Goal: Find contact information: Find contact information

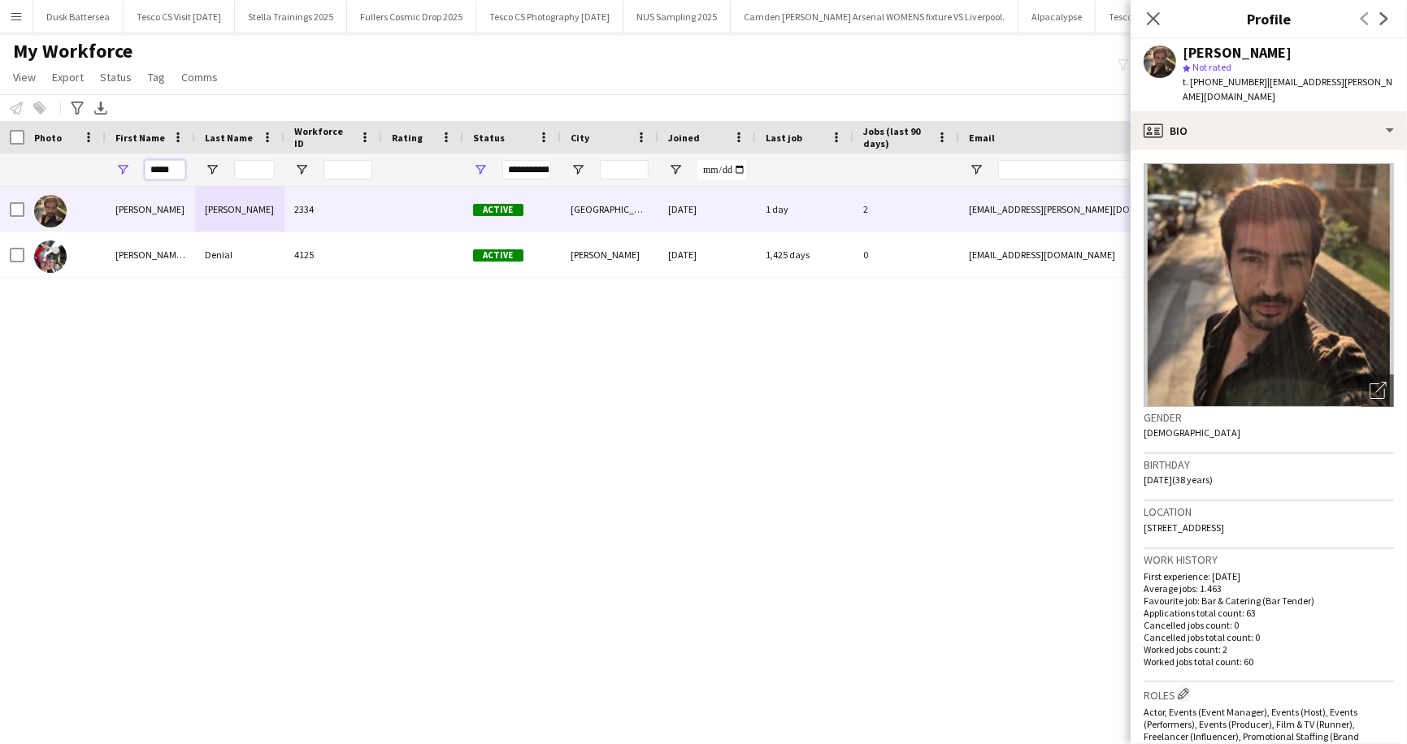
drag, startPoint x: 176, startPoint y: 167, endPoint x: 137, endPoint y: 167, distance: 38.2
click at [137, 167] on div "*****" at bounding box center [150, 170] width 89 height 33
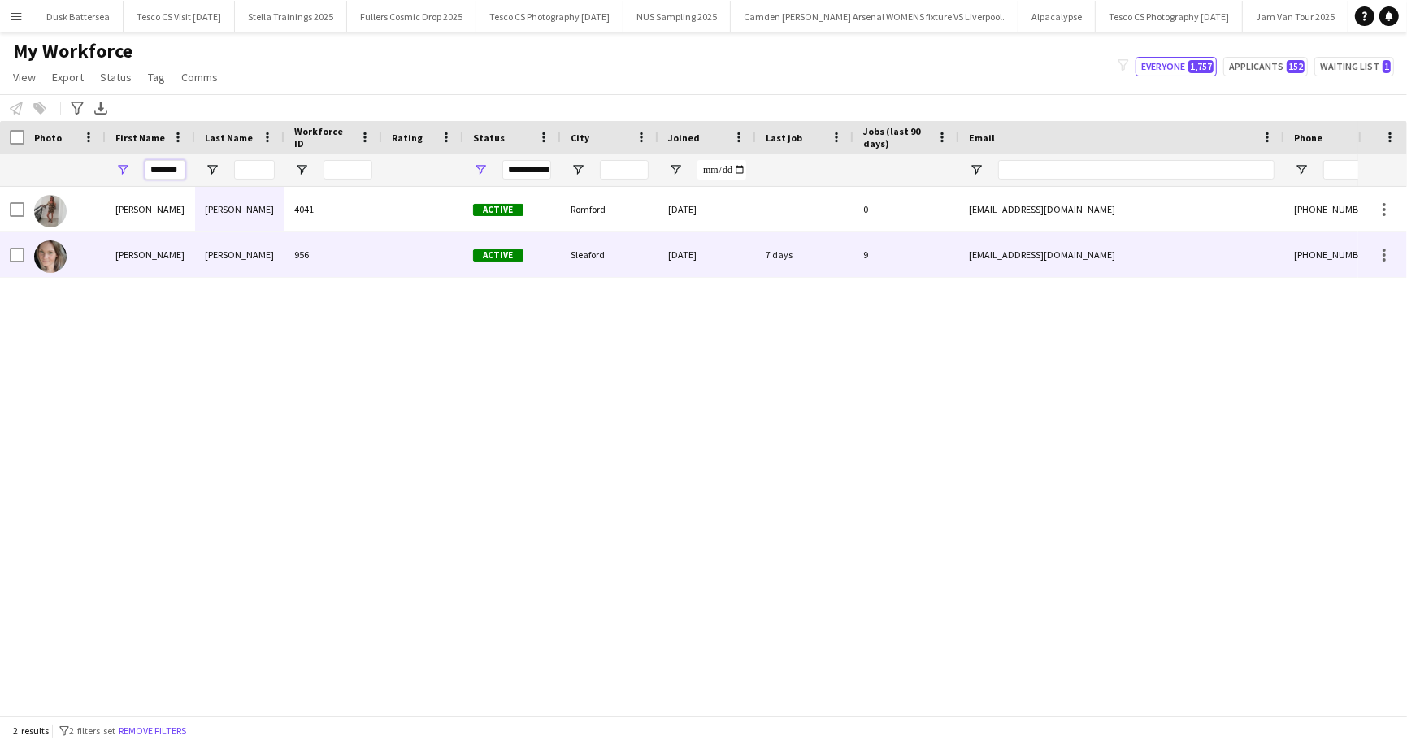
type input "*******"
click at [149, 252] on div "Frankie" at bounding box center [150, 254] width 89 height 45
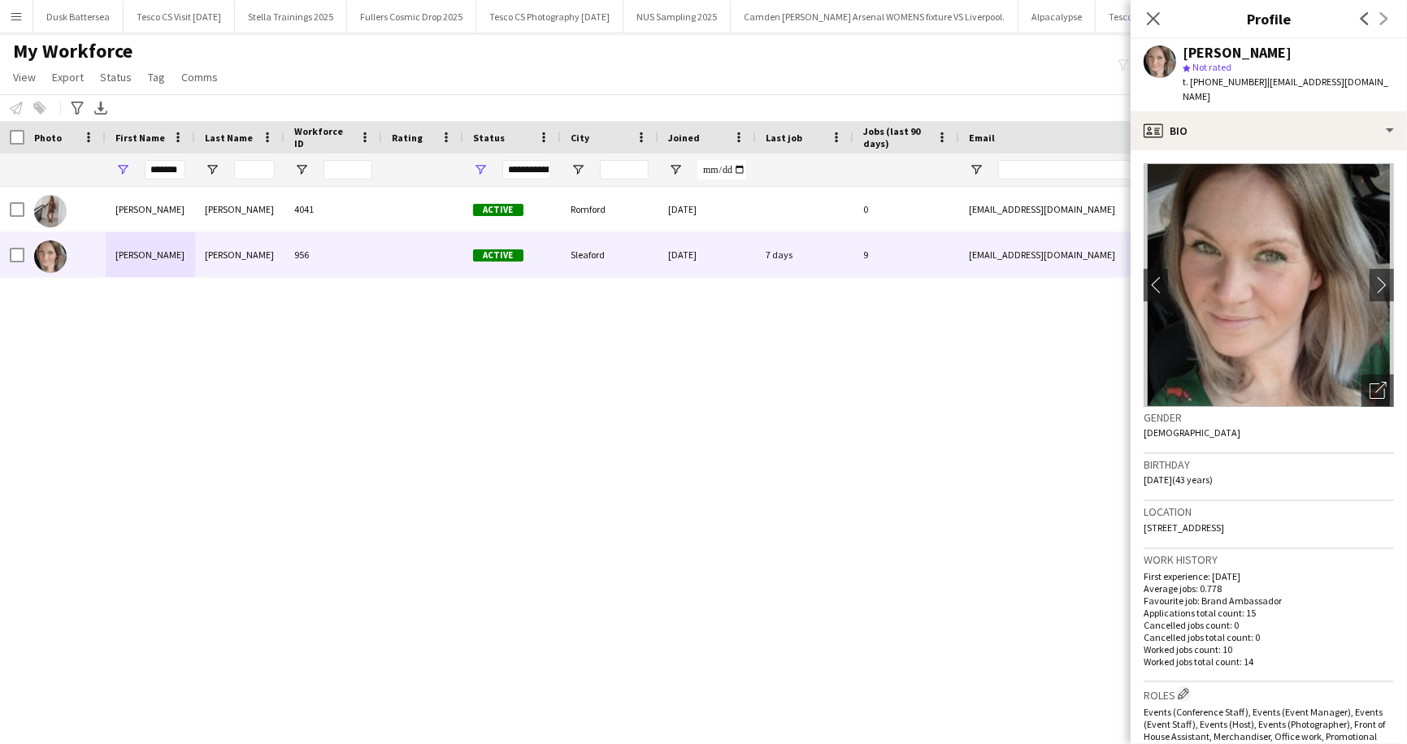
drag, startPoint x: 1257, startPoint y: 83, endPoint x: 1394, endPoint y: 84, distance: 137.3
click at [1394, 84] on div "Frankie Salkeld star Not rated t. +447866007670 | therealfrankieling@hotmail.com" at bounding box center [1268, 75] width 276 height 72
copy span "therealfrankieling@hotmail.com"
click at [15, 17] on app-icon "Menu" at bounding box center [16, 16] width 13 height 13
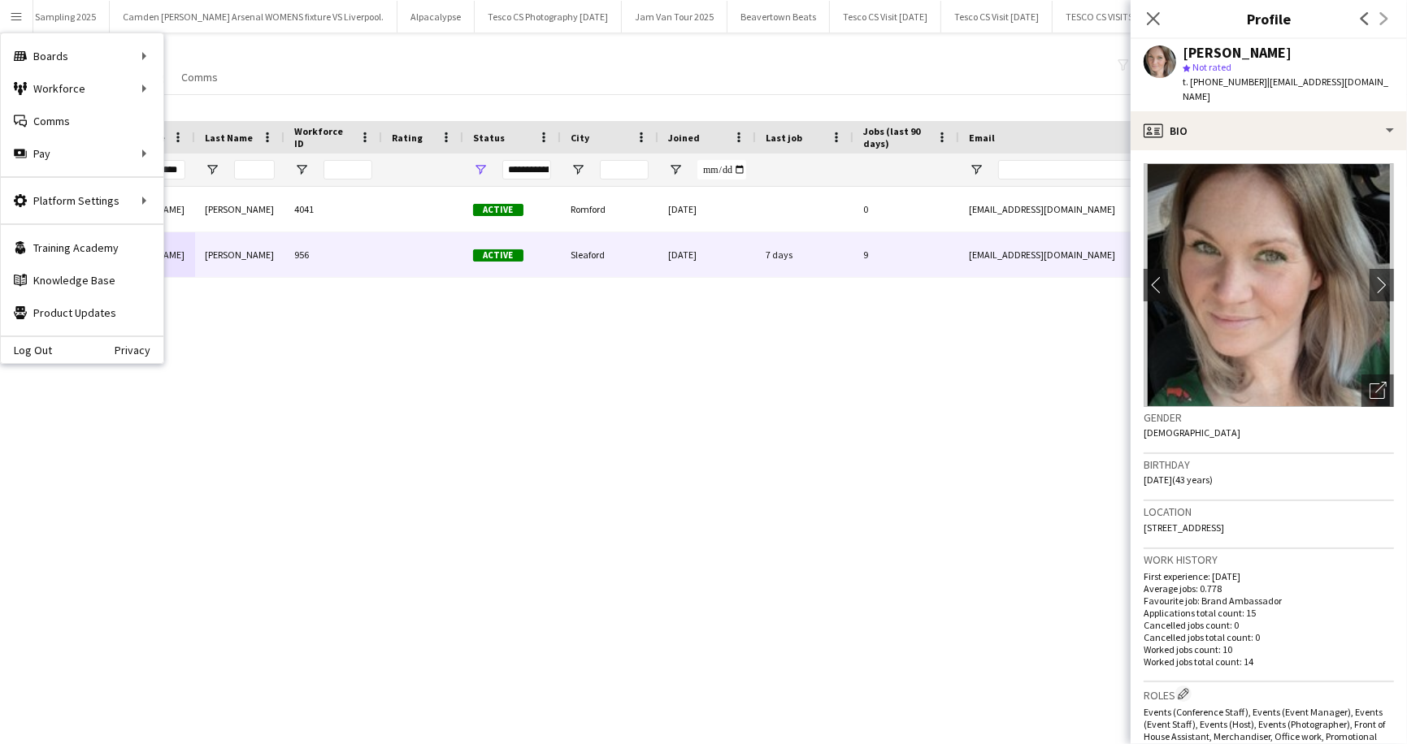
scroll to position [0, 724]
click at [1161, 19] on app-icon "Close pop-in" at bounding box center [1154, 19] width 24 height 24
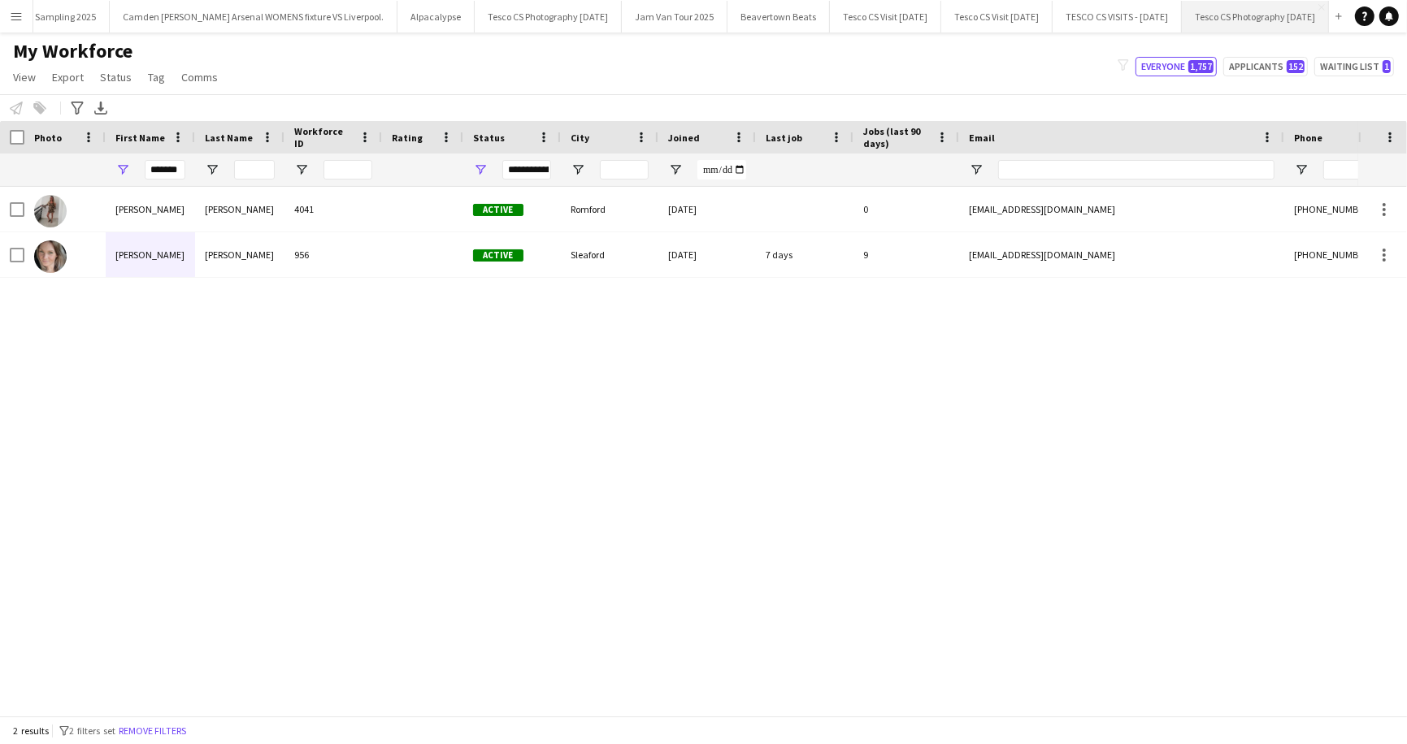
click at [1192, 17] on button "Tesco CS Photography October 2025 Close" at bounding box center [1255, 17] width 147 height 32
